Goal: Task Accomplishment & Management: Use online tool/utility

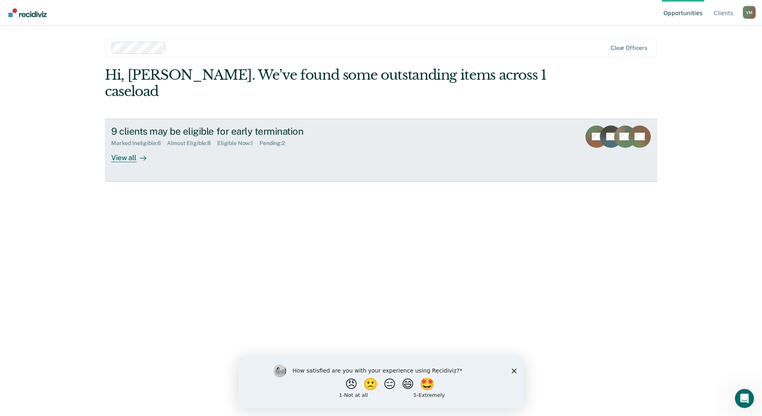
click at [119, 147] on div "View all" at bounding box center [133, 155] width 45 height 16
